Goal: Task Accomplishment & Management: Complete application form

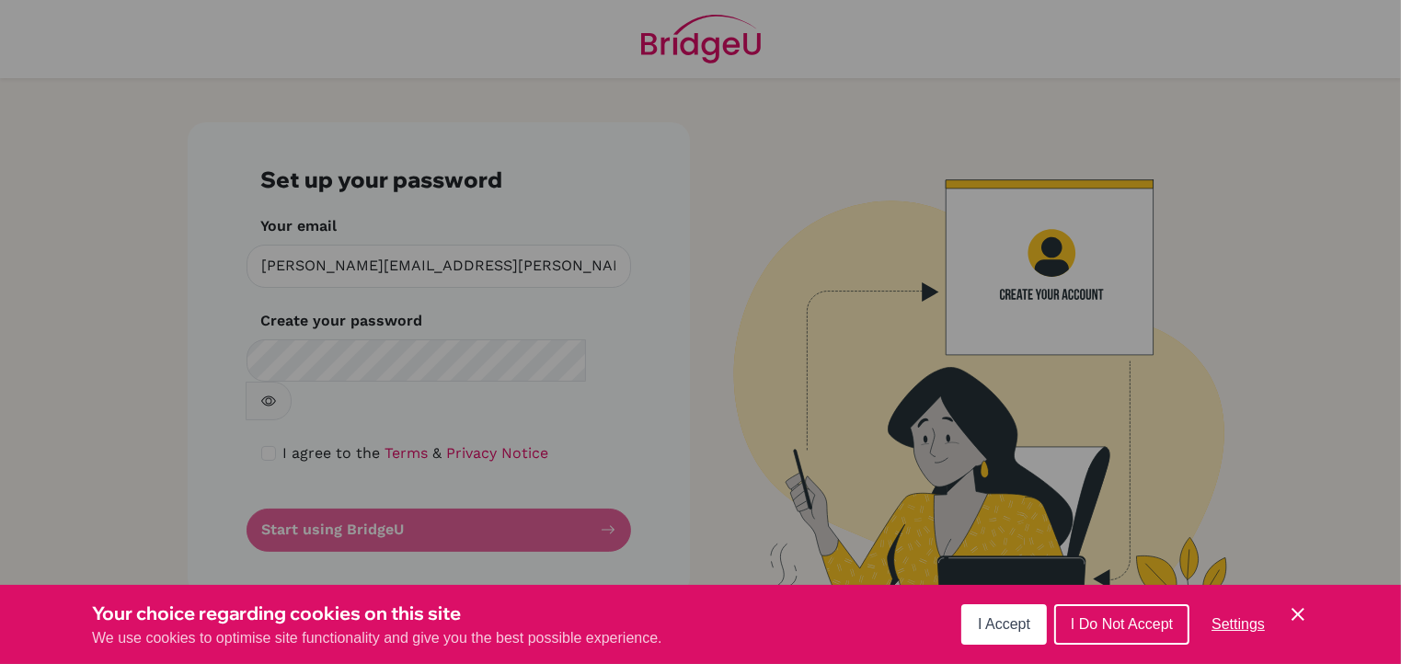
click at [1006, 627] on span "I Accept" at bounding box center [1004, 624] width 52 height 16
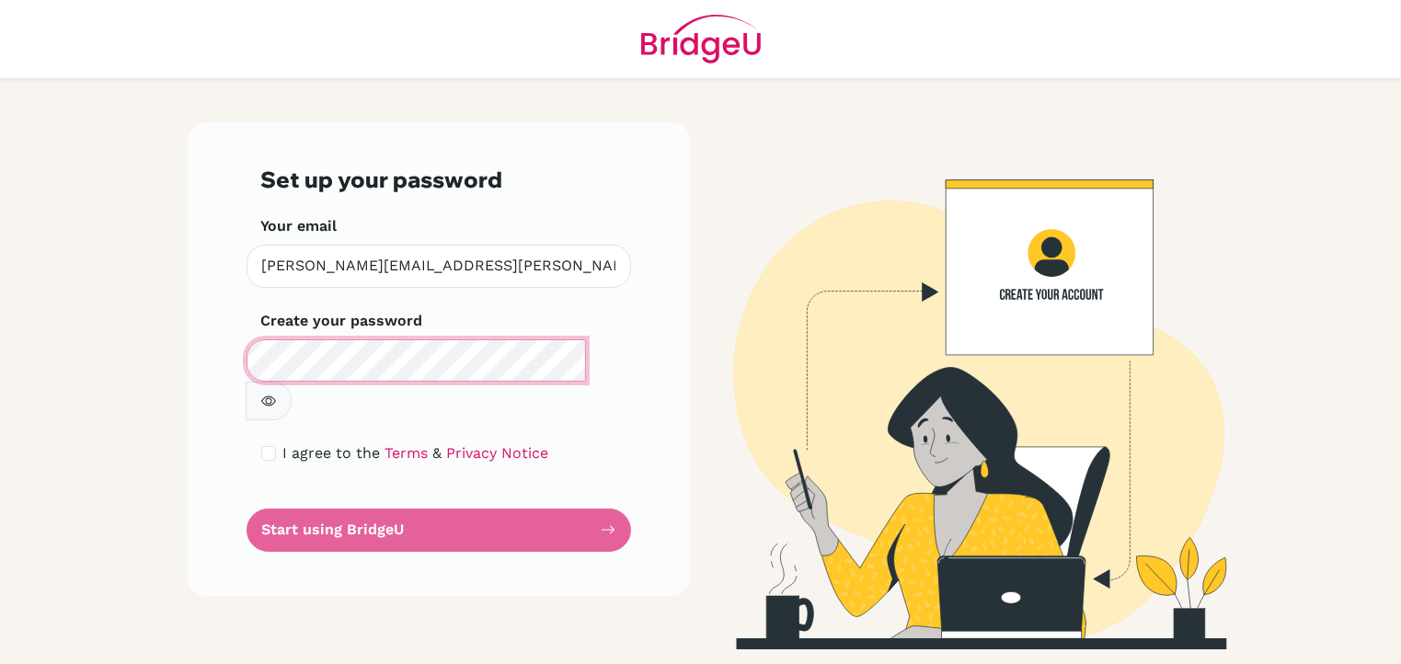
click at [213, 365] on div "Set up your password Your email blanca.donis@decrolyamericano.edu.gt Invalid em…" at bounding box center [439, 359] width 502 height 474
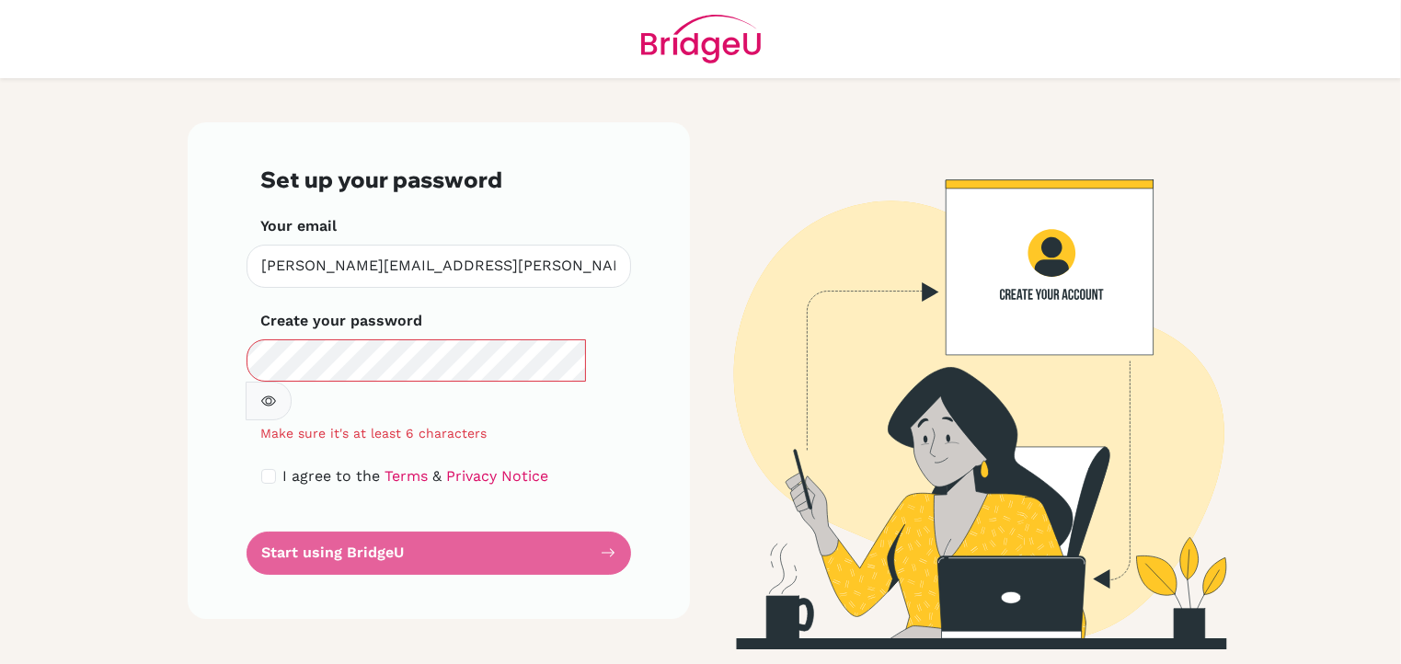
click at [649, 352] on div "Set up your password Your email blanca.donis@decrolyamericano.edu.gt Invalid em…" at bounding box center [439, 370] width 502 height 497
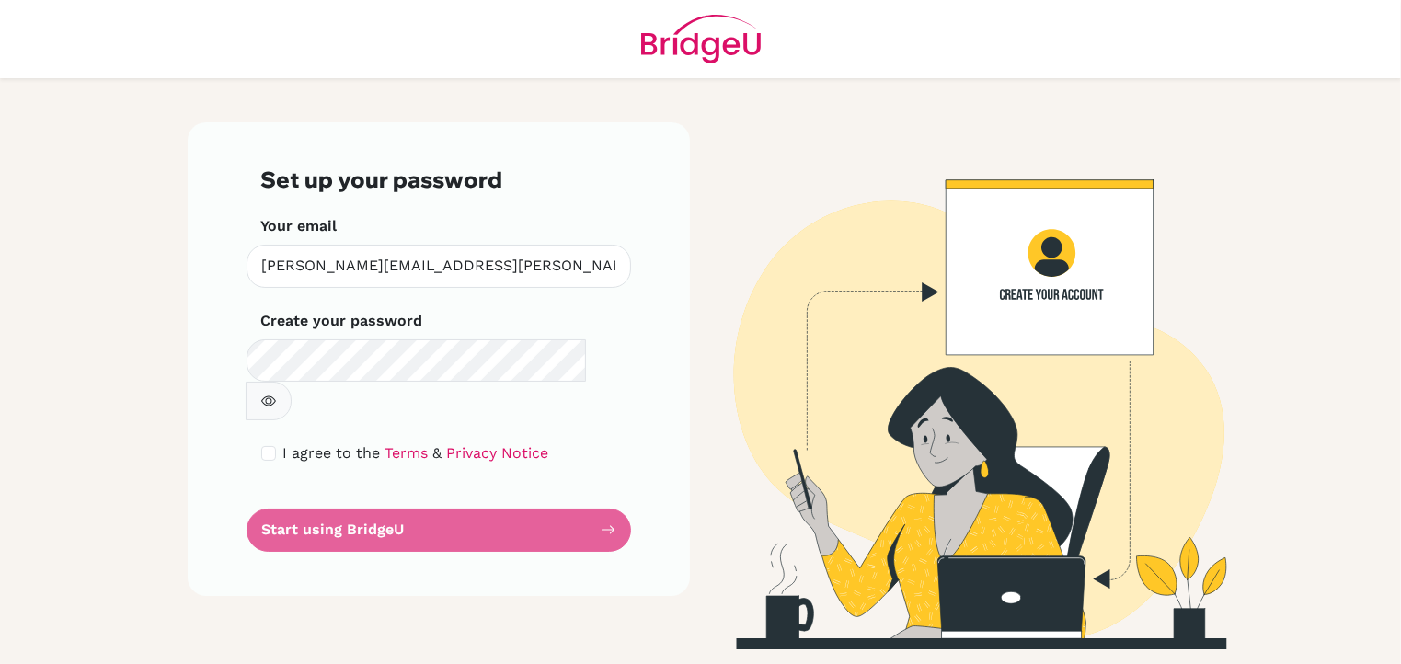
click at [292, 382] on button "button" at bounding box center [269, 401] width 46 height 39
click at [270, 446] on input "checkbox" at bounding box center [268, 453] width 15 height 15
checkbox input "true"
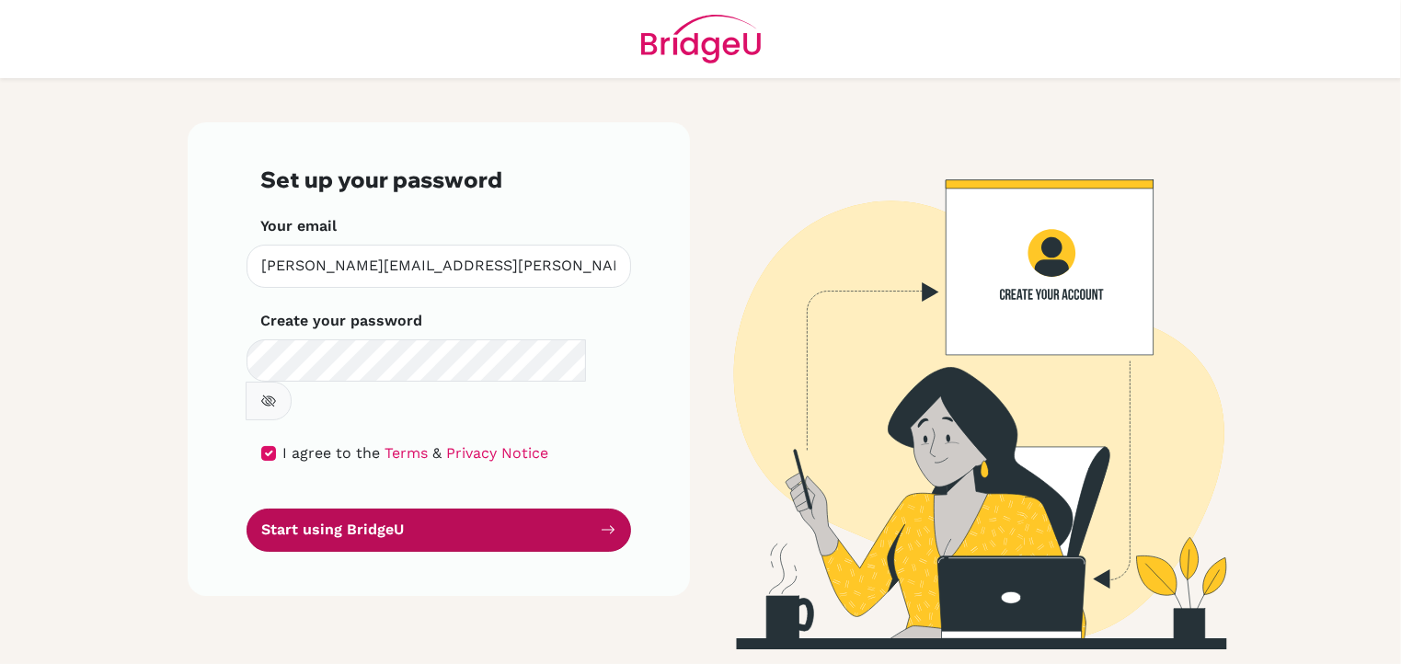
click at [381, 509] on button "Start using BridgeU" at bounding box center [439, 530] width 385 height 43
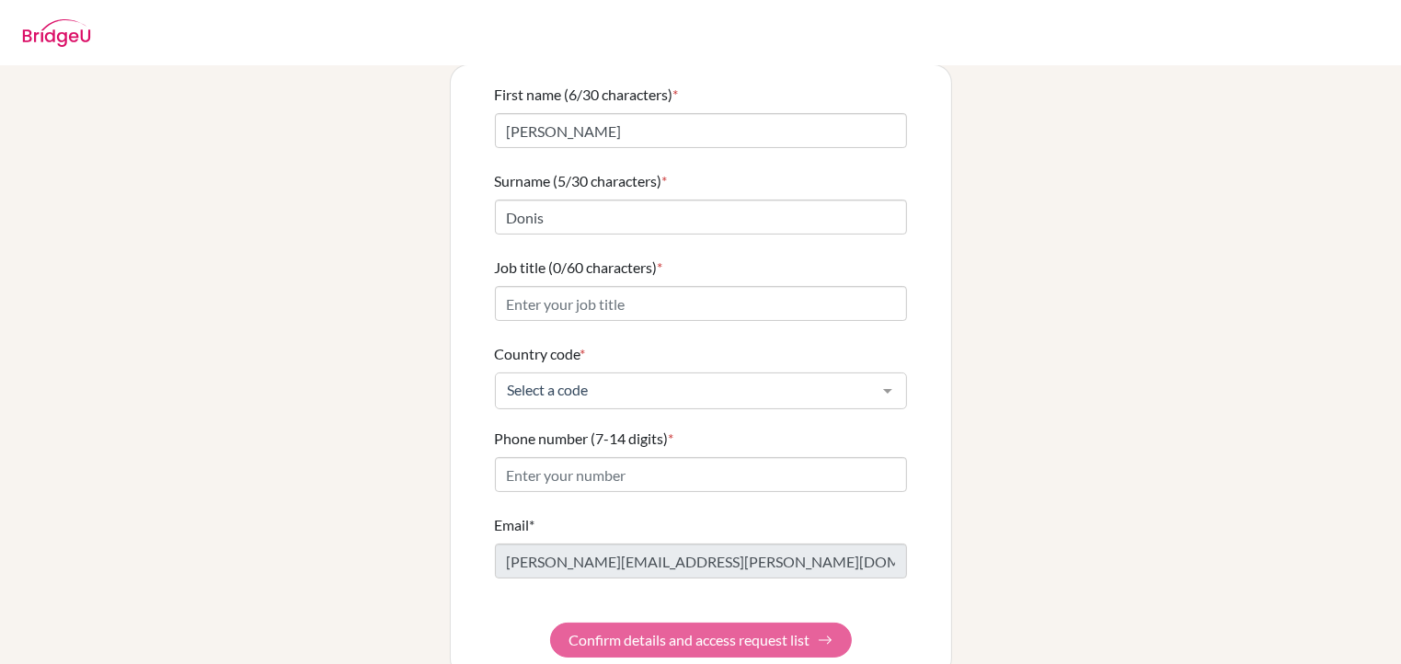
scroll to position [158, 0]
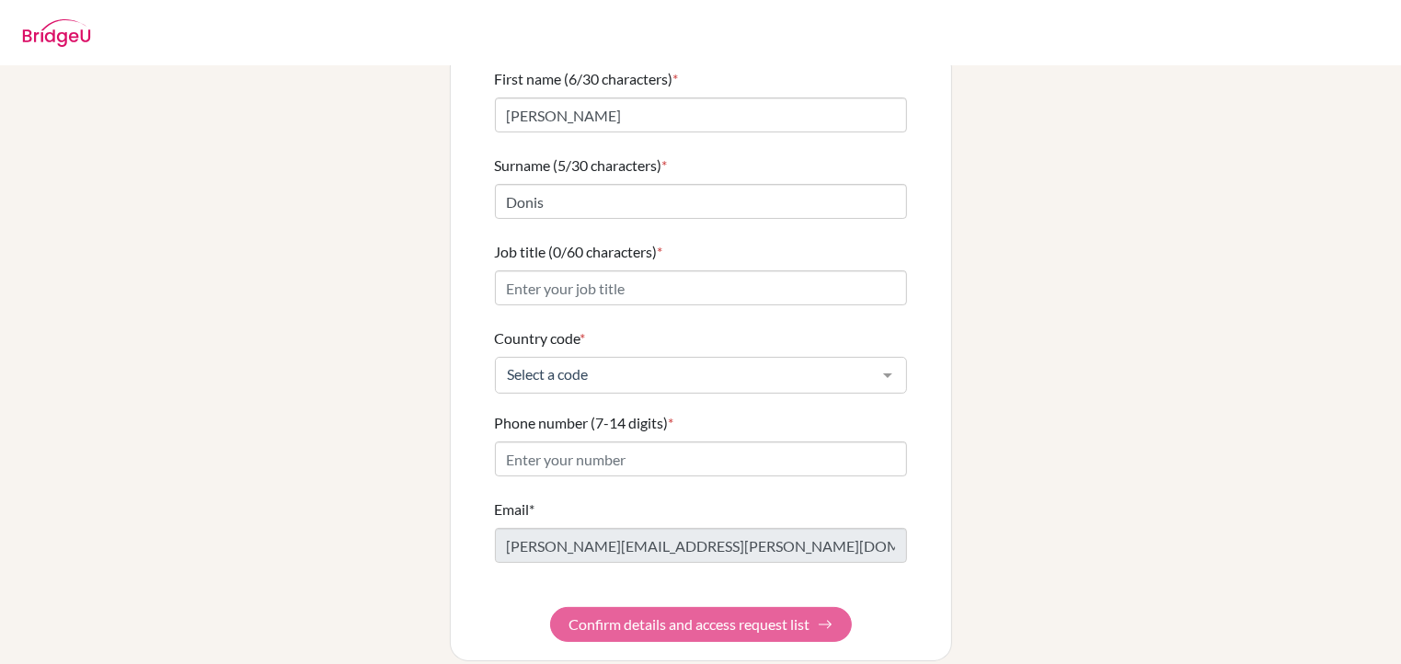
click at [718, 612] on form "First name (6/30 characters) * [PERSON_NAME] Surname (5/30 characters) * Donis …" at bounding box center [701, 355] width 412 height 574
click at [725, 604] on form "First name (6/30 characters) * [PERSON_NAME] Surname (5/30 characters) * Donis …" at bounding box center [701, 355] width 412 height 574
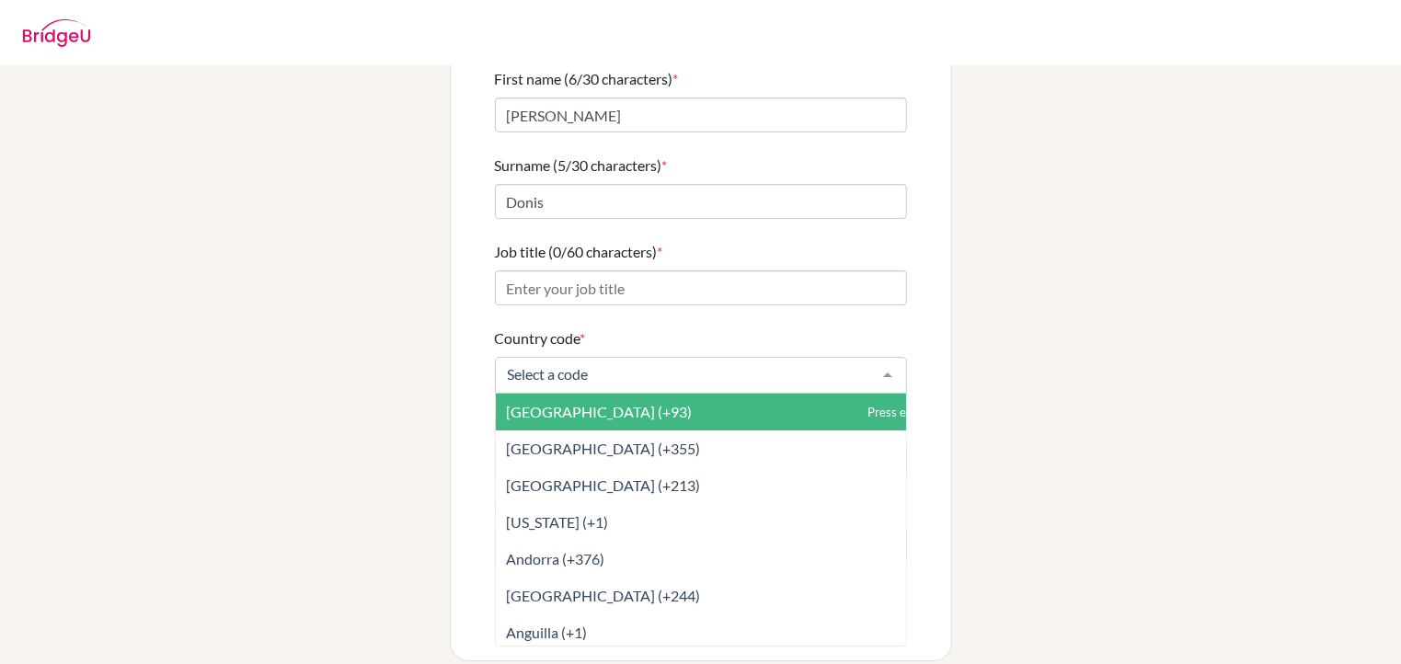
click at [882, 358] on div at bounding box center [887, 375] width 37 height 35
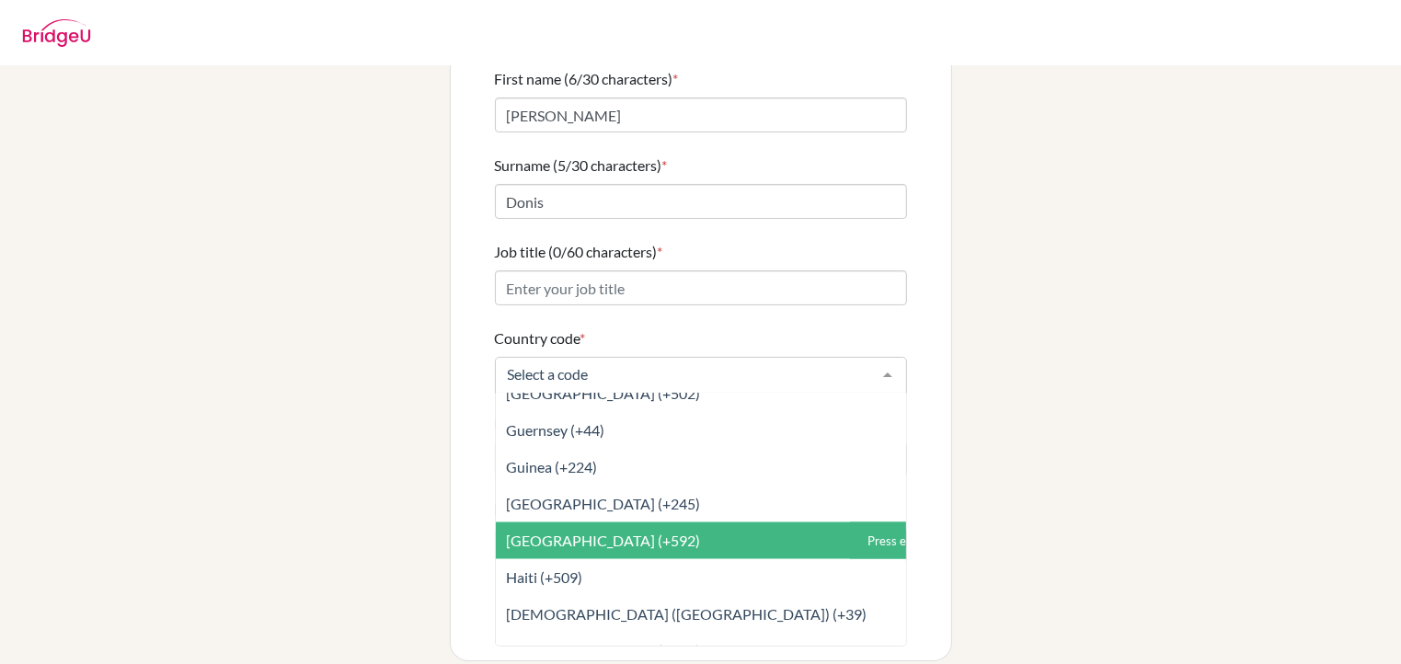
scroll to position [3128, 0]
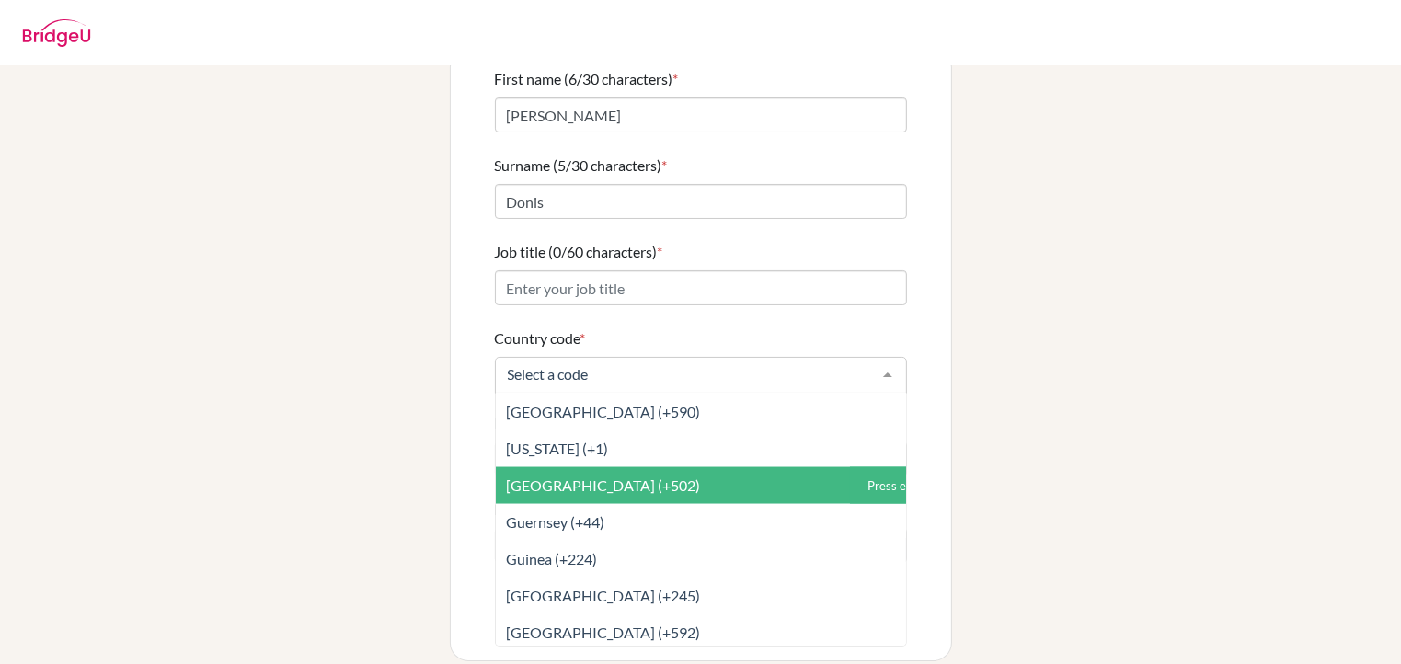
click at [551, 477] on span "[GEOGRAPHIC_DATA] (+502)" at bounding box center [604, 485] width 194 height 17
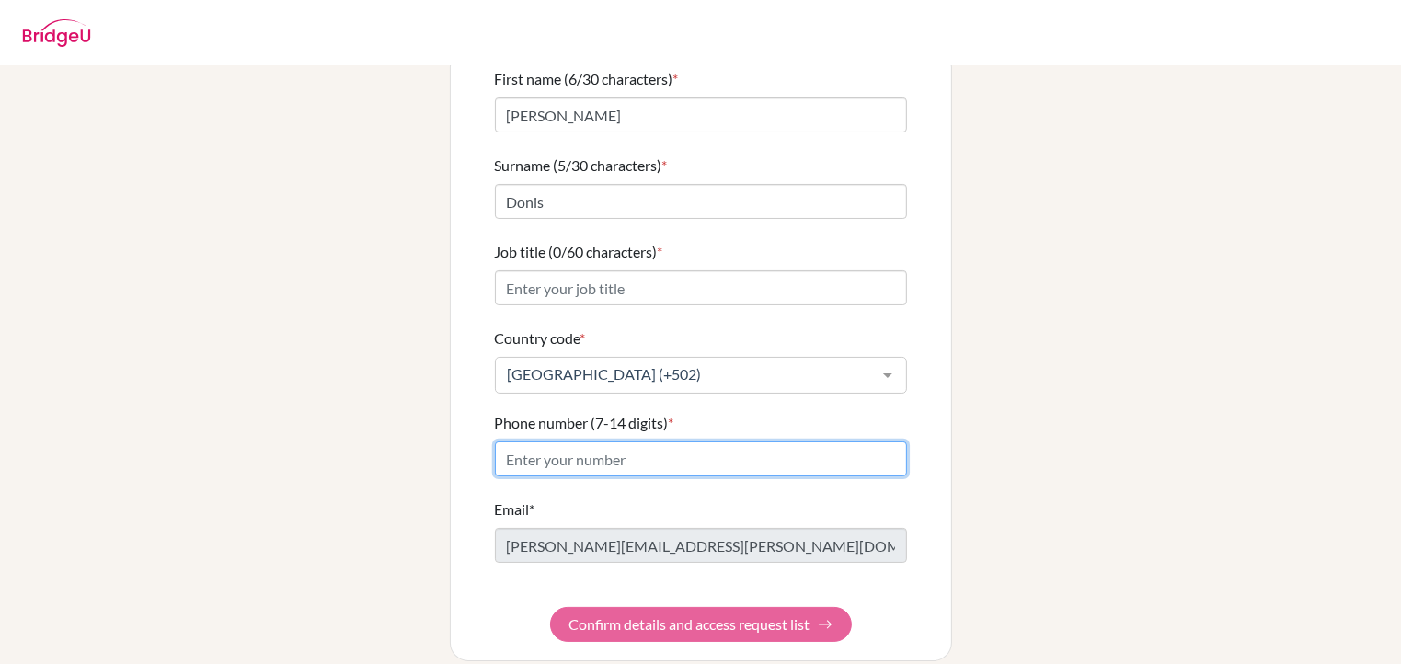
click at [613, 443] on input "Phone number (7-14 digits) *" at bounding box center [701, 459] width 412 height 35
type input "23802380"
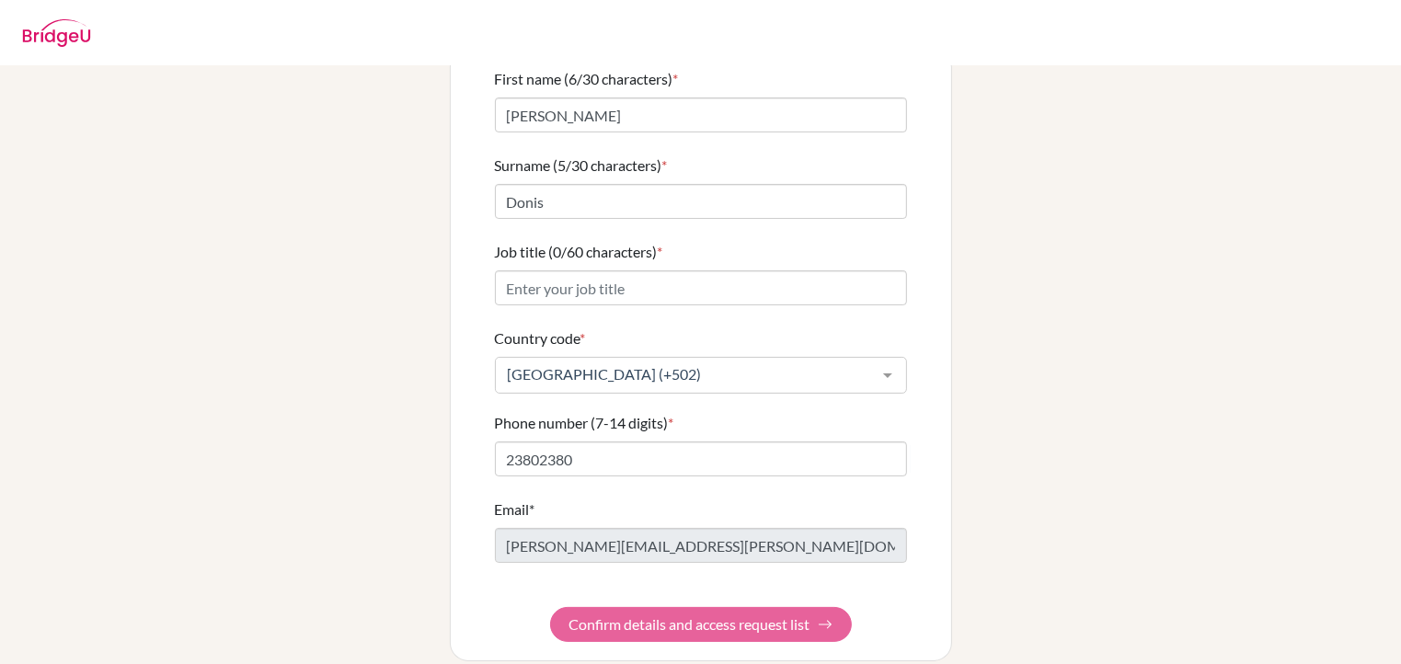
click at [773, 605] on form "First name (6/30 characters) * [PERSON_NAME] Surname (5/30 characters) * Donis …" at bounding box center [701, 355] width 412 height 574
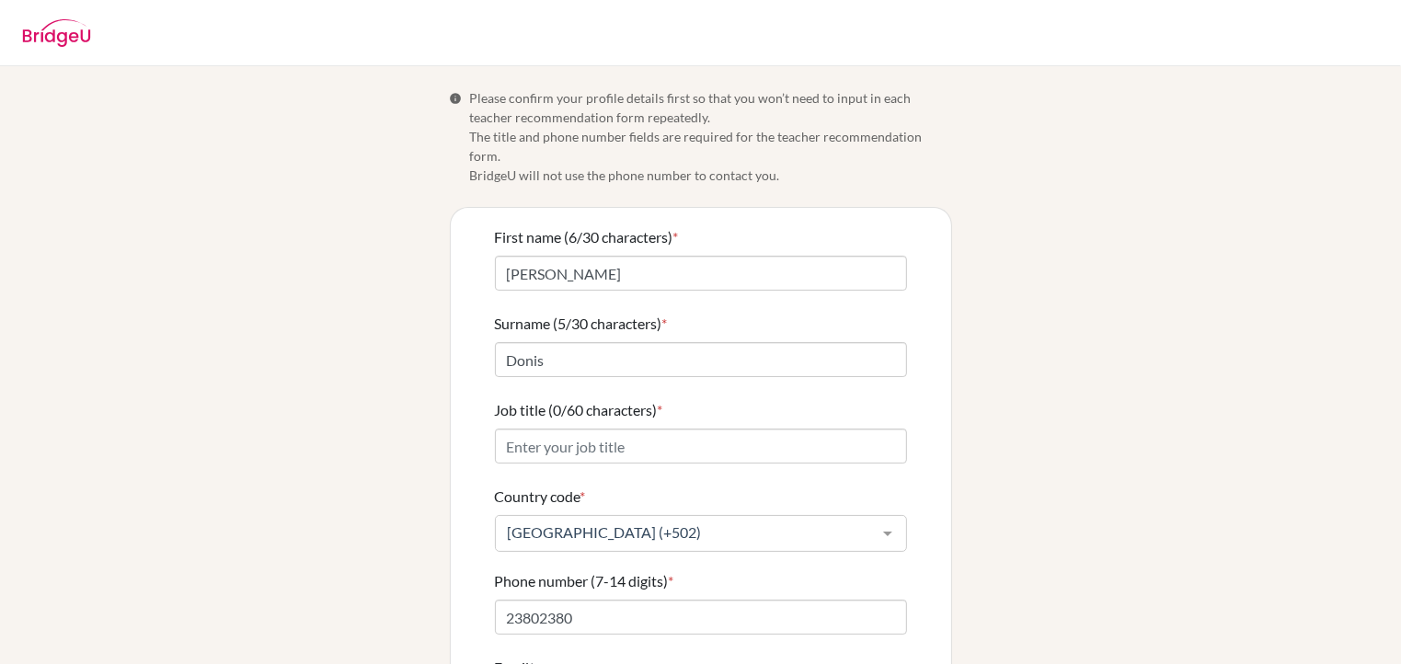
scroll to position [0, 0]
click at [650, 433] on input "Job title (0/60 characters) *" at bounding box center [701, 446] width 412 height 35
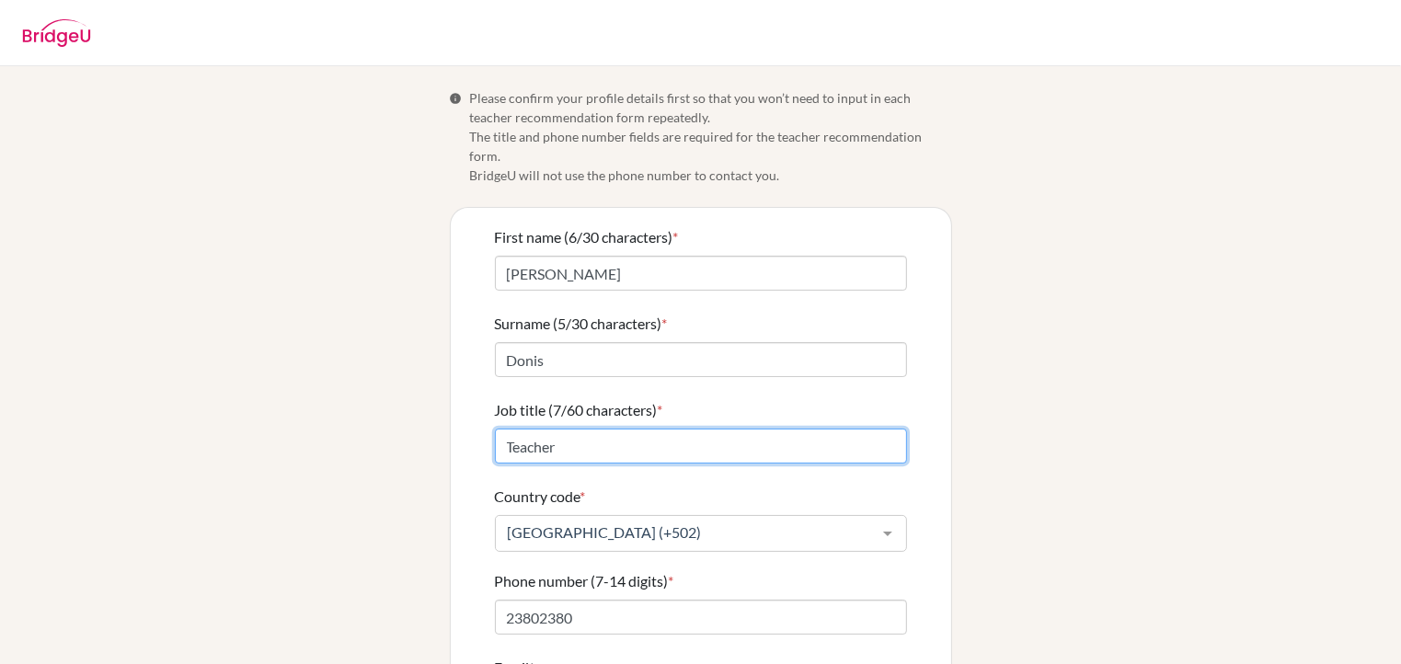
type input "Teacher"
click at [1052, 475] on div "Info Please confirm your profile details first so that you won’t need to input …" at bounding box center [701, 453] width 1049 height 731
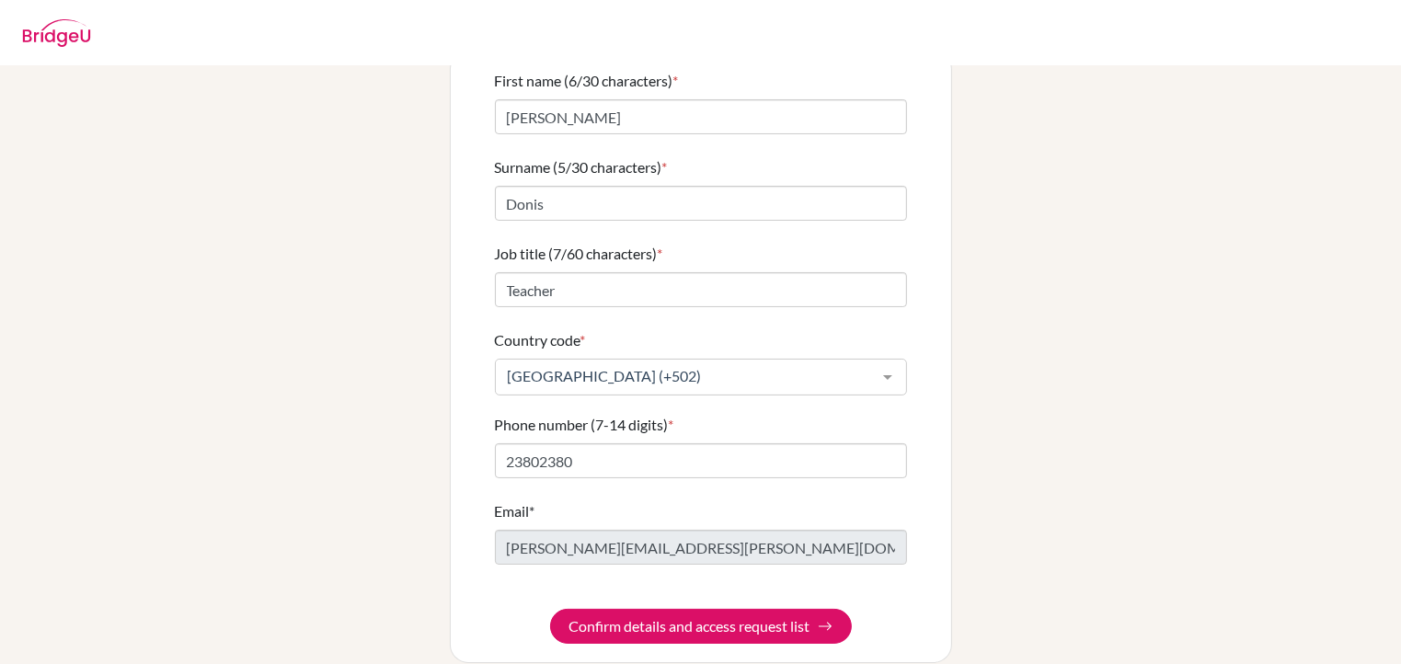
scroll to position [158, 0]
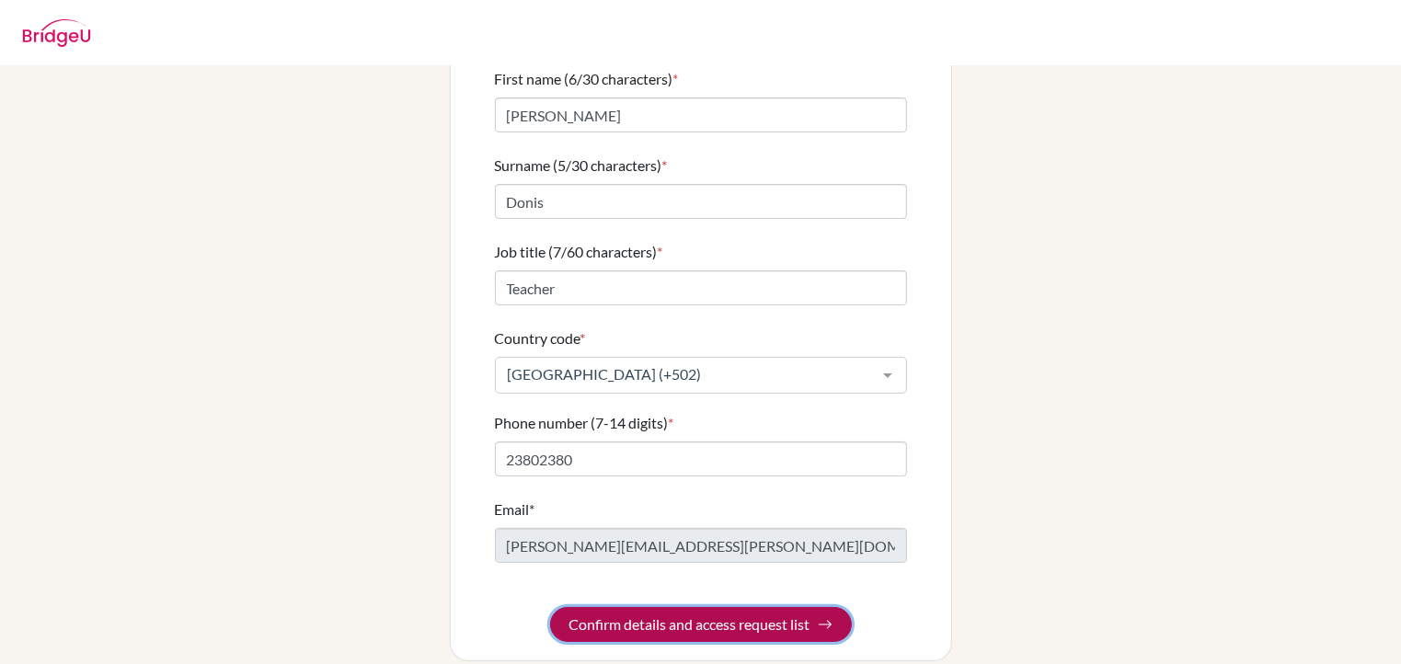
click at [743, 607] on button "Confirm details and access request list" at bounding box center [701, 624] width 302 height 35
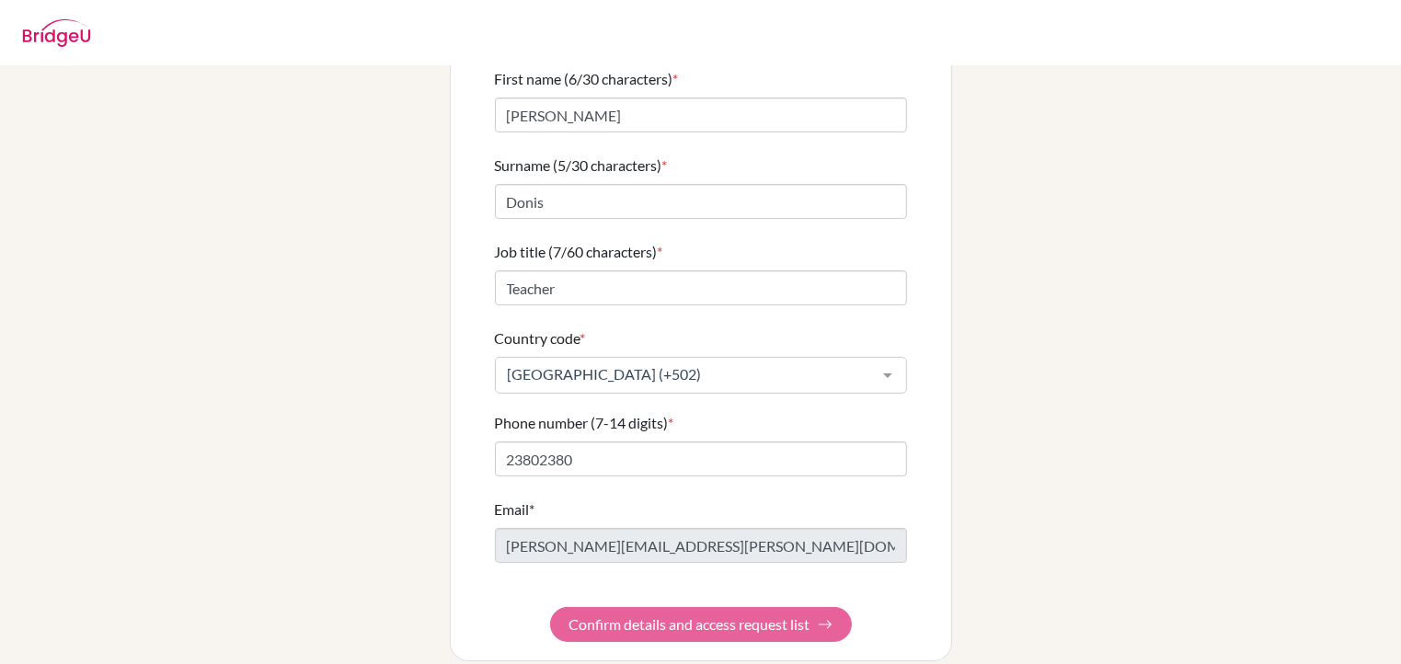
scroll to position [0, 0]
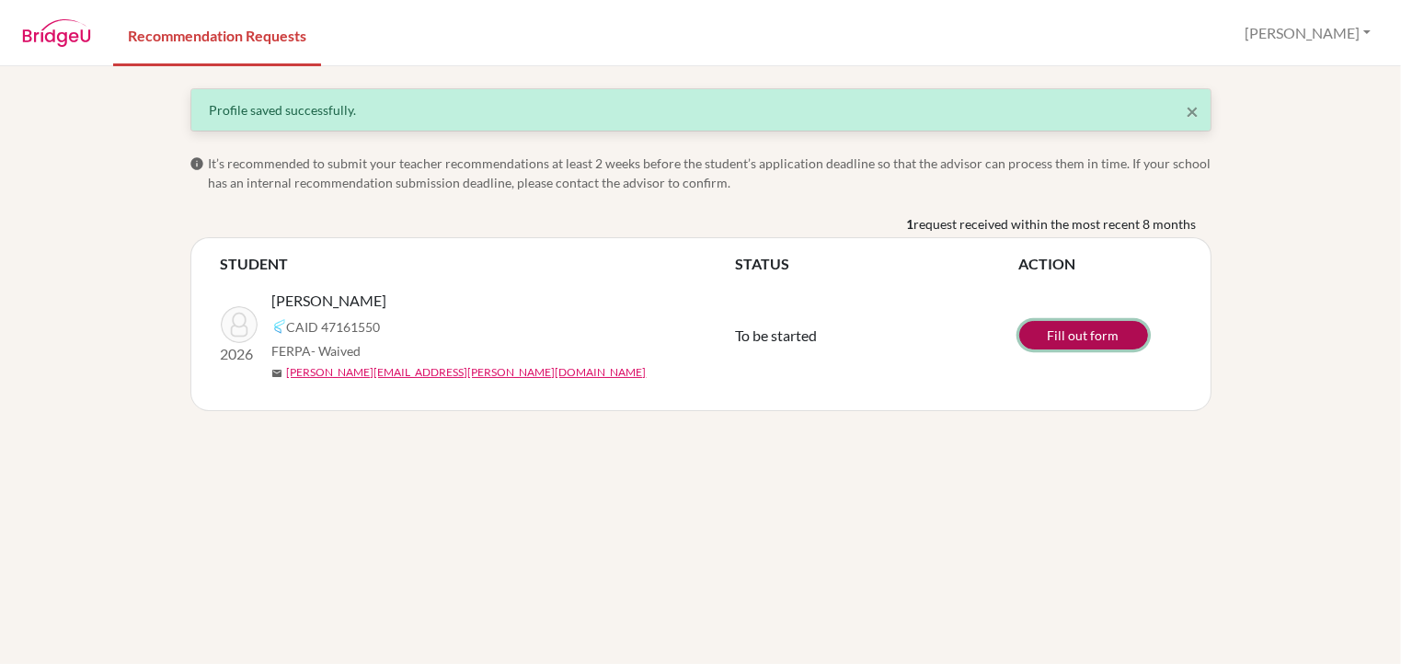
click at [1098, 339] on link "Fill out form" at bounding box center [1083, 335] width 129 height 29
